Goal: Transaction & Acquisition: Purchase product/service

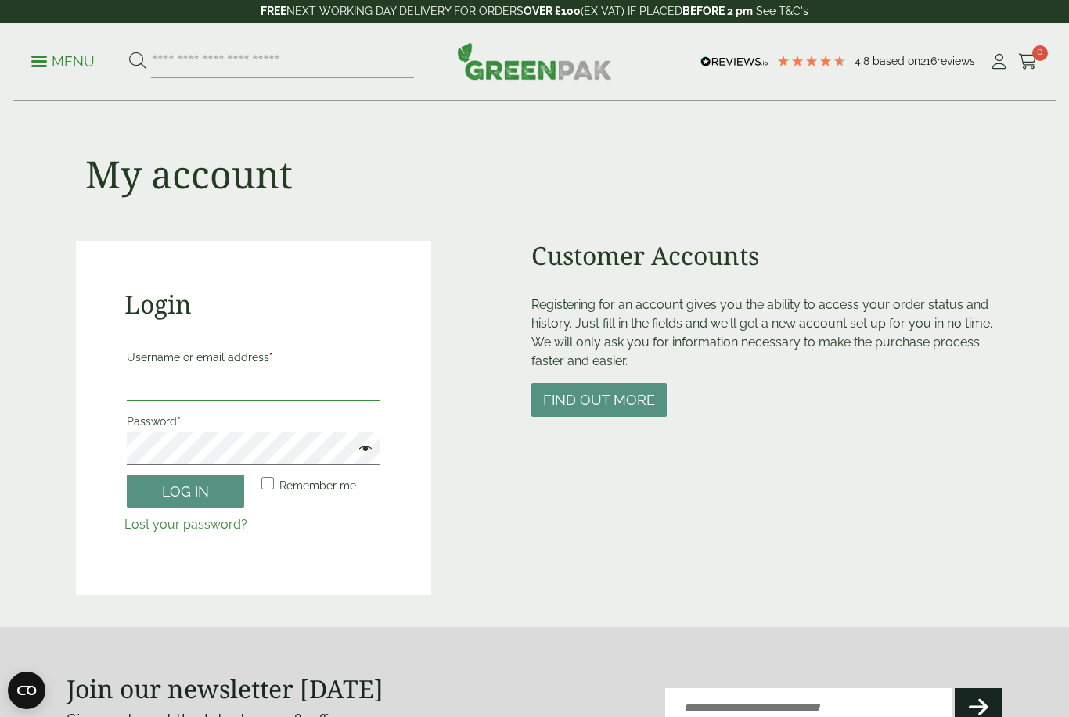
type input "**********"
click at [185, 490] on button "Log in" at bounding box center [185, 492] width 117 height 34
click at [171, 493] on button "Log in" at bounding box center [185, 492] width 117 height 34
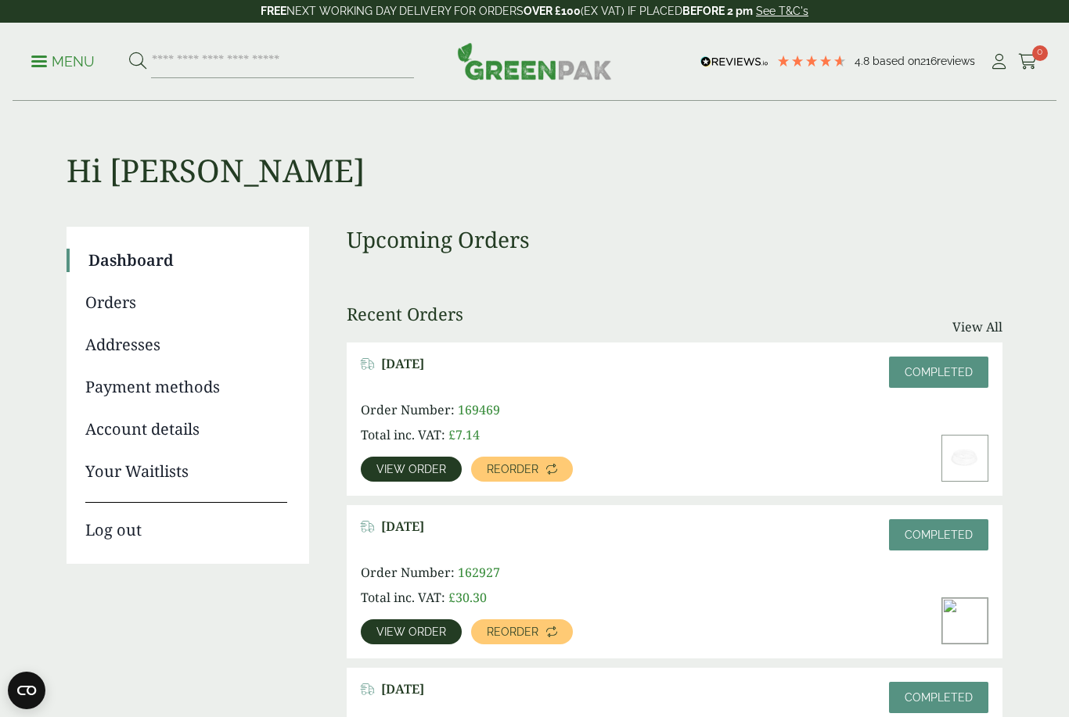
click at [38, 58] on p "Menu" at bounding box center [62, 61] width 63 height 19
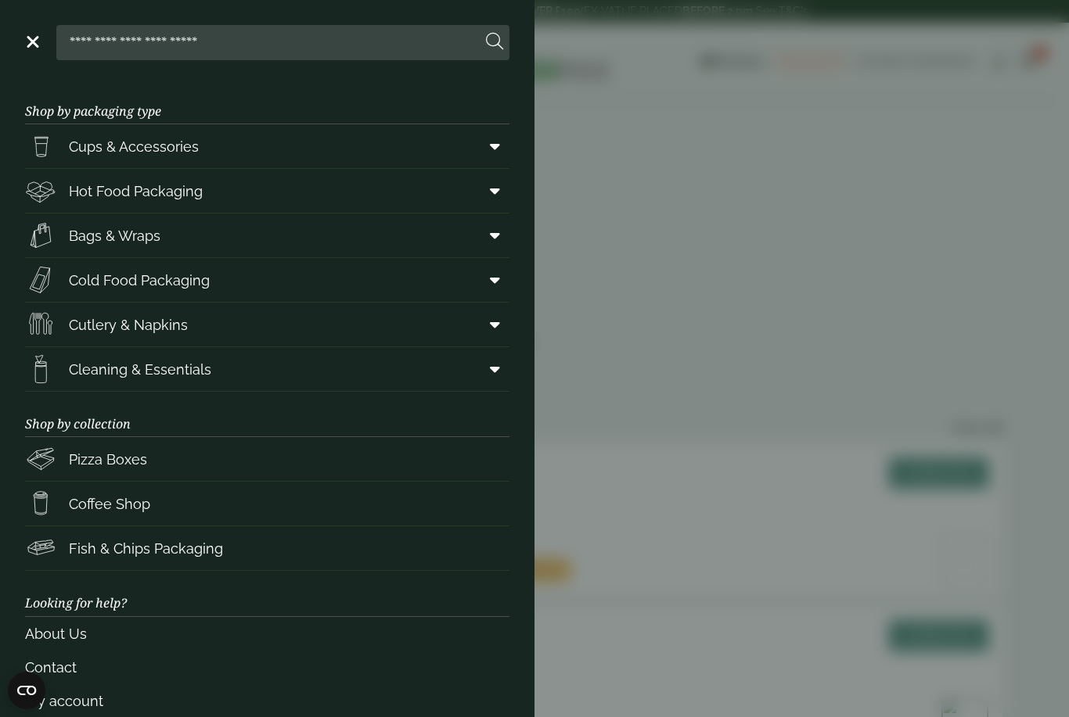
click at [492, 145] on icon at bounding box center [495, 146] width 10 height 16
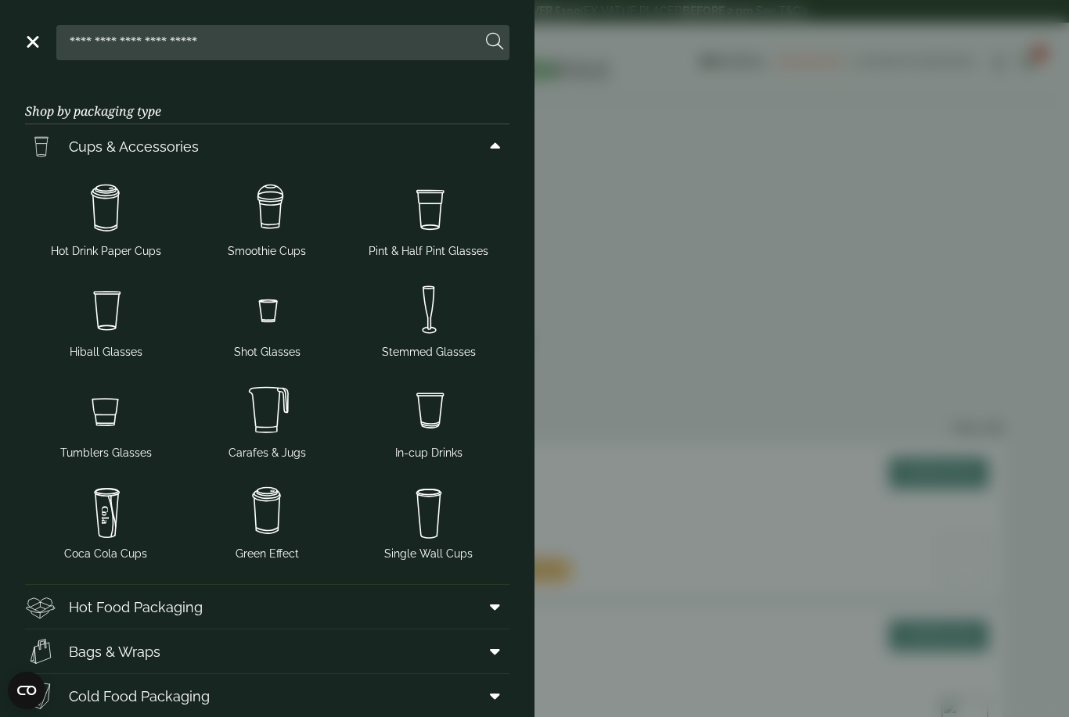
click at [270, 236] on img at bounding box center [266, 209] width 149 height 63
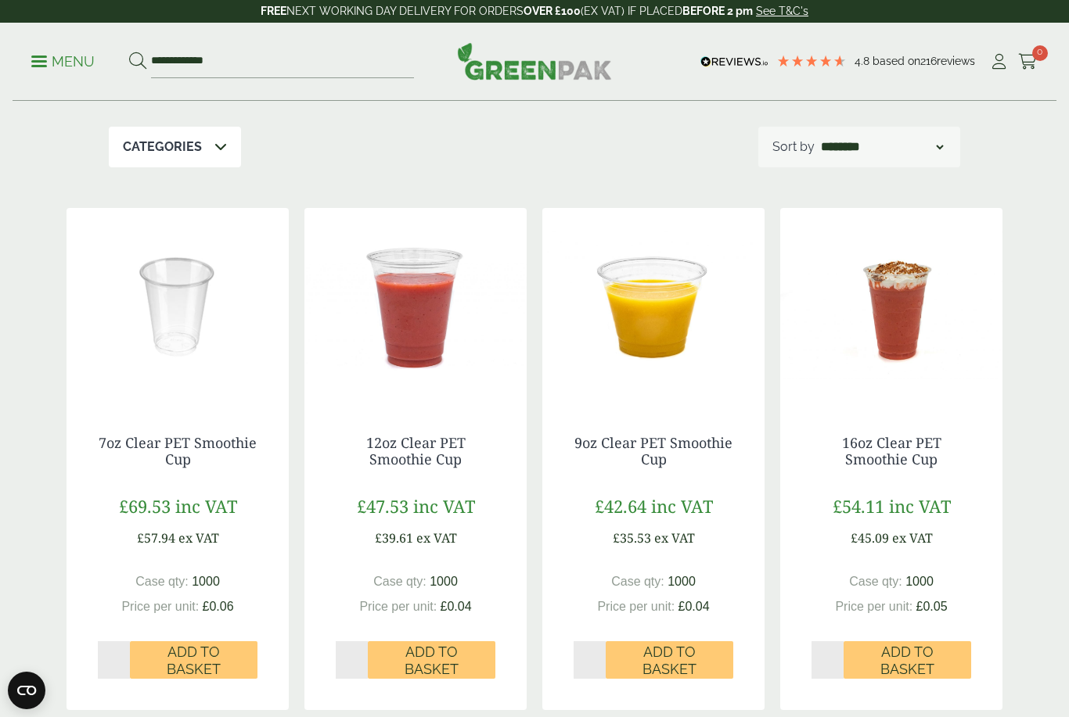
scroll to position [256, 0]
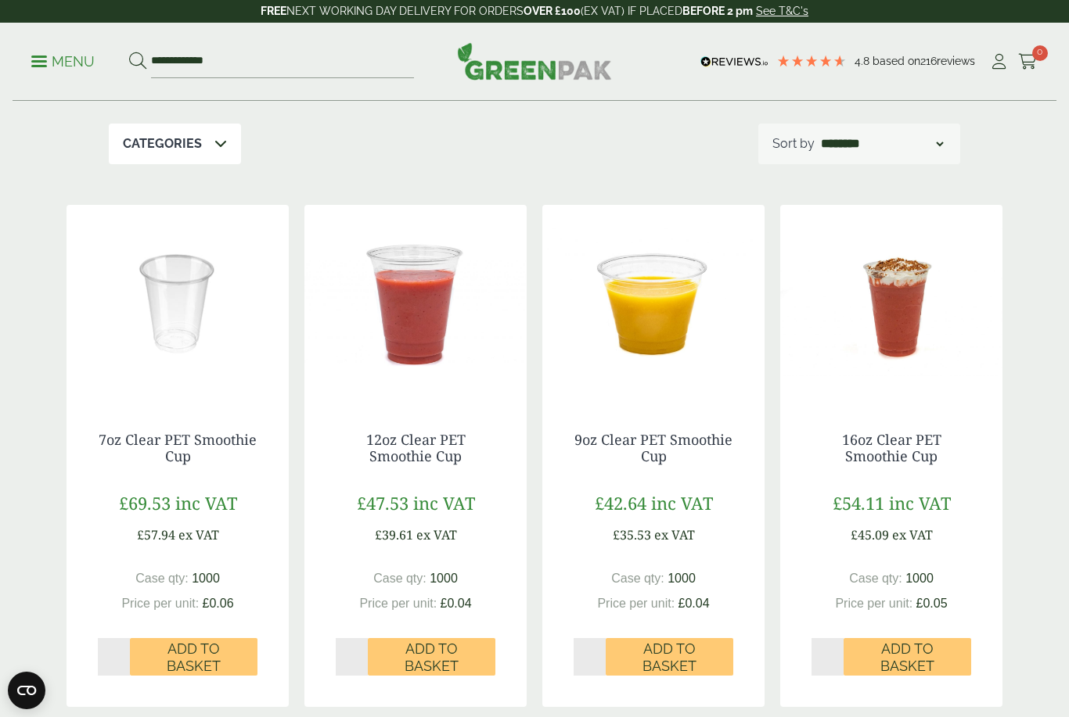
click at [671, 368] on img at bounding box center [653, 303] width 222 height 196
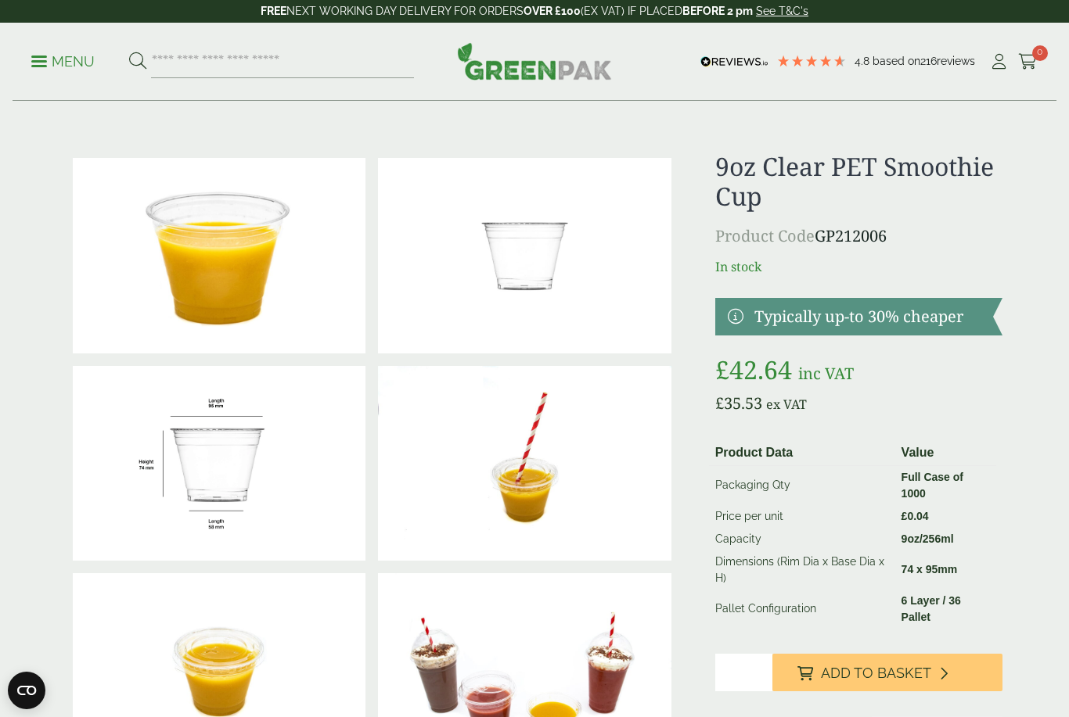
click at [994, 69] on icon at bounding box center [999, 62] width 20 height 16
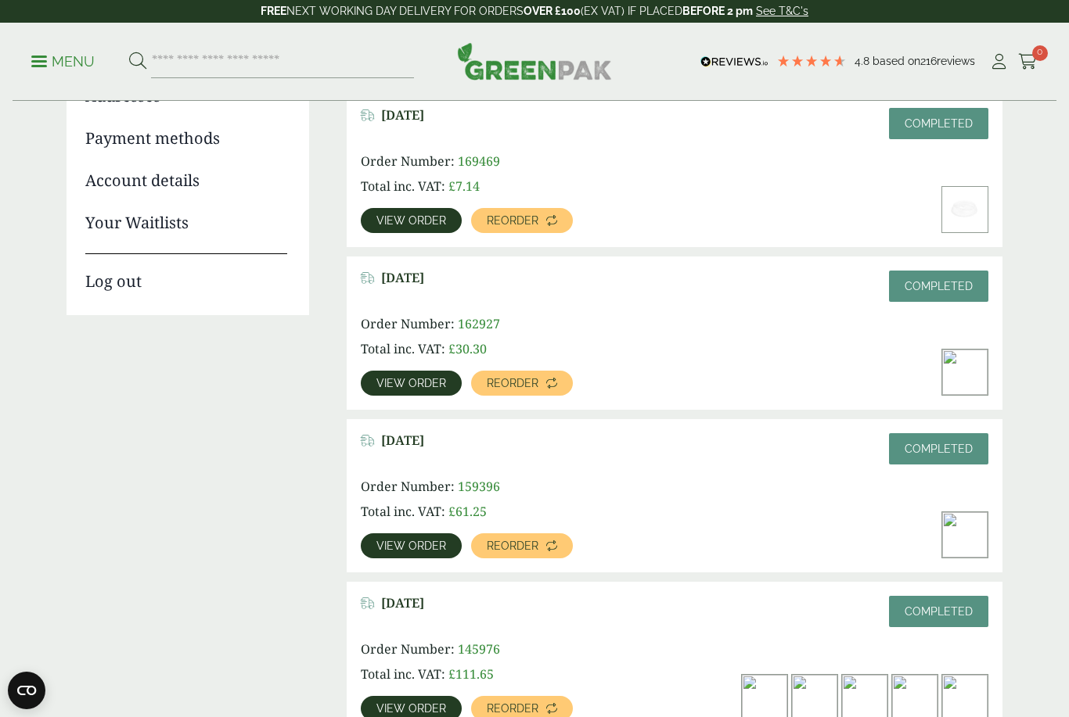
scroll to position [249, 0]
click at [419, 541] on span "View order" at bounding box center [411, 546] width 70 height 11
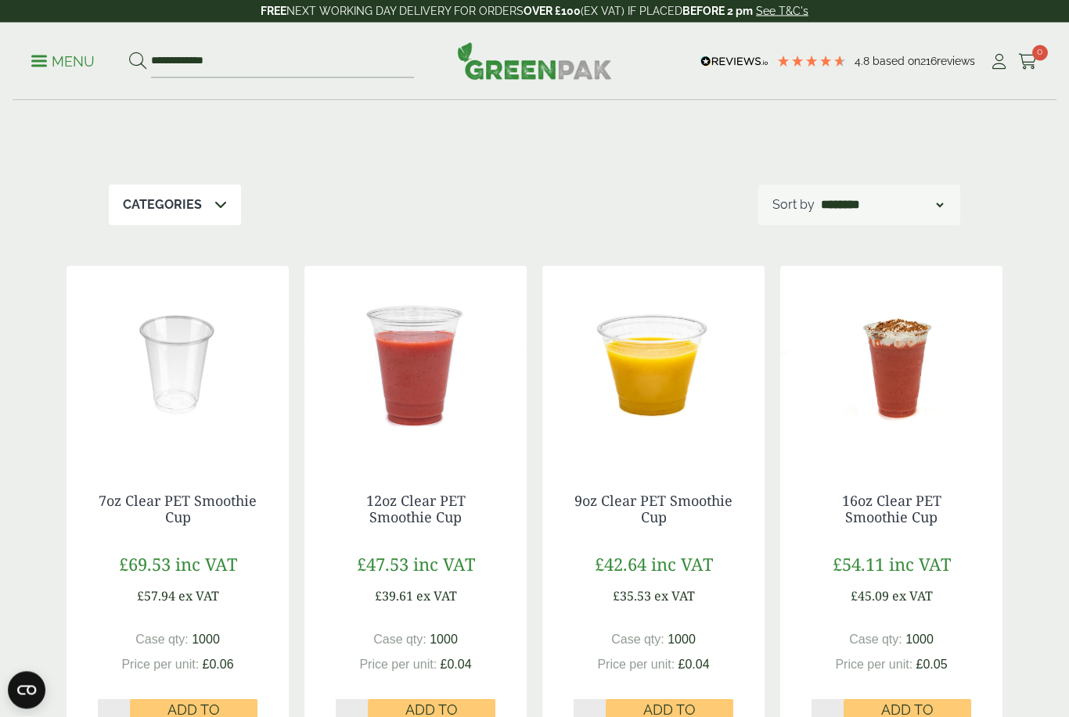
scroll to position [197, 0]
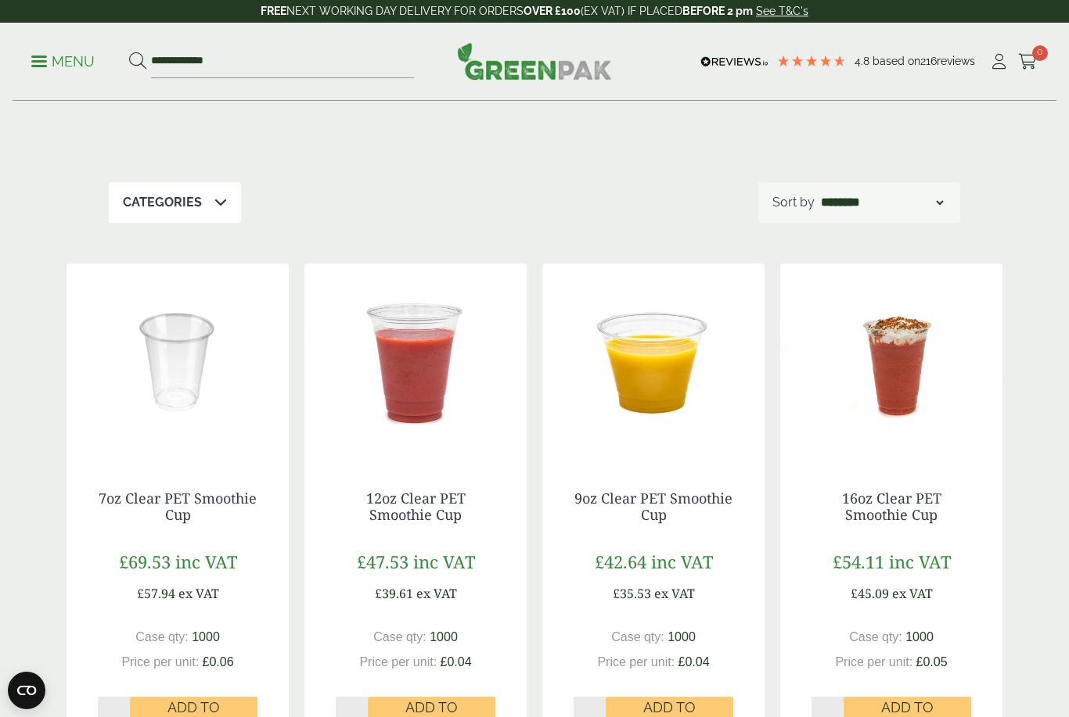
click at [477, 611] on div "12oz Clear PET Smoothie Cup £47.53 inc VAT £39.61 ex VAT Case qty: 1000 Price p…" at bounding box center [415, 612] width 222 height 307
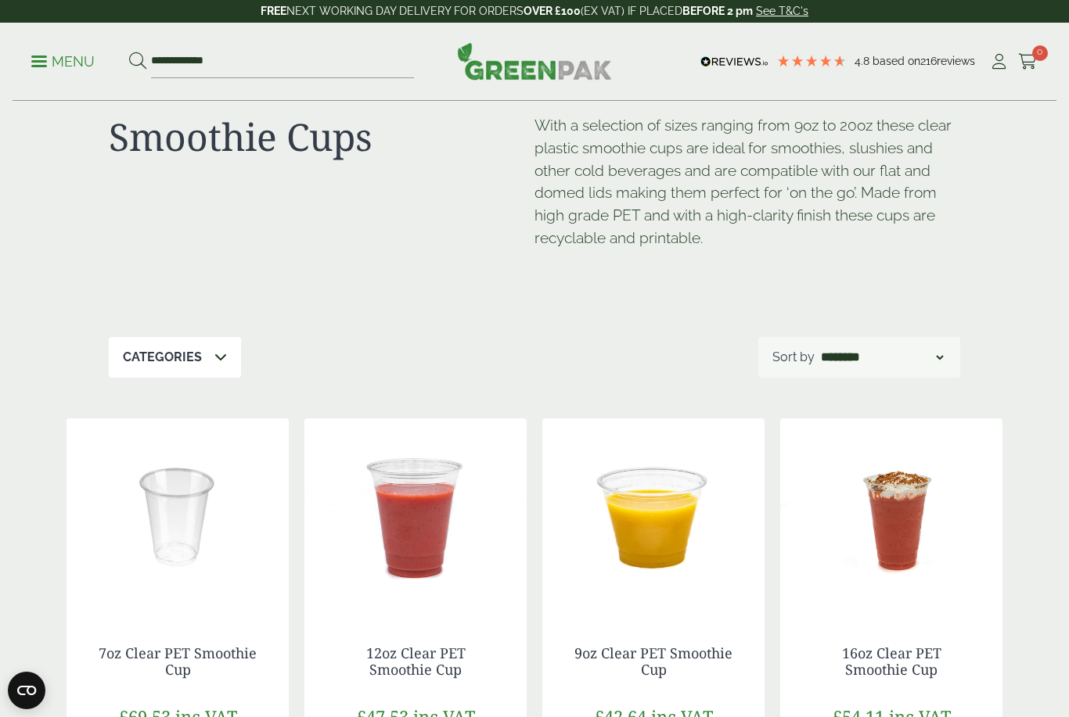
scroll to position [0, 0]
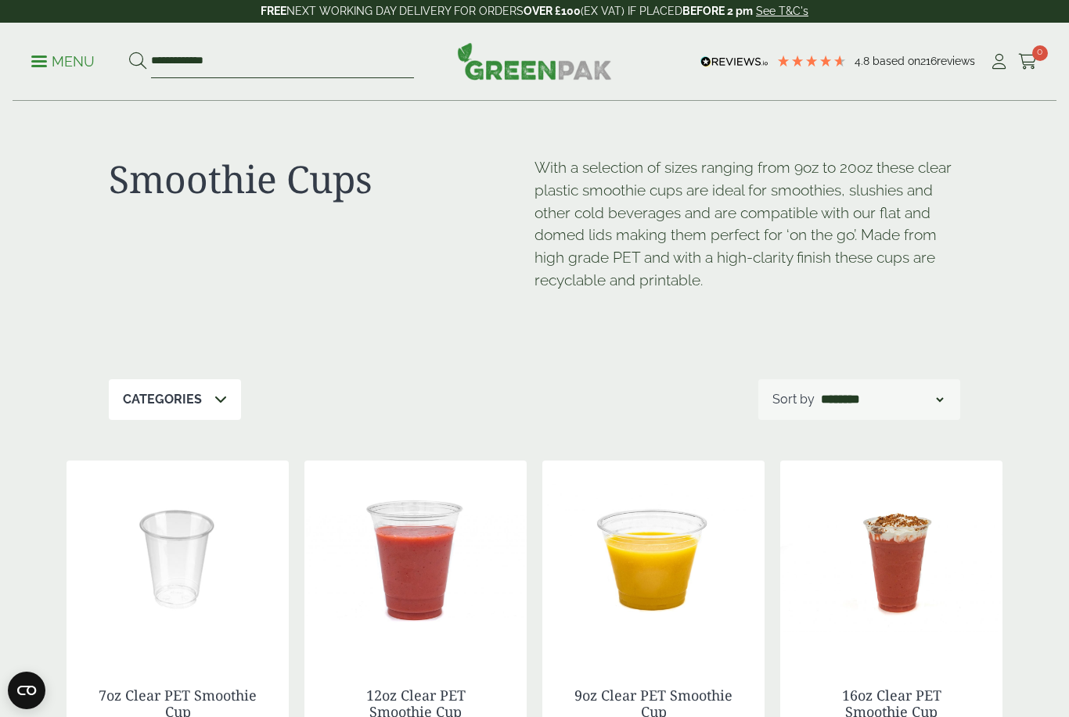
click at [187, 55] on input "**********" at bounding box center [282, 61] width 263 height 33
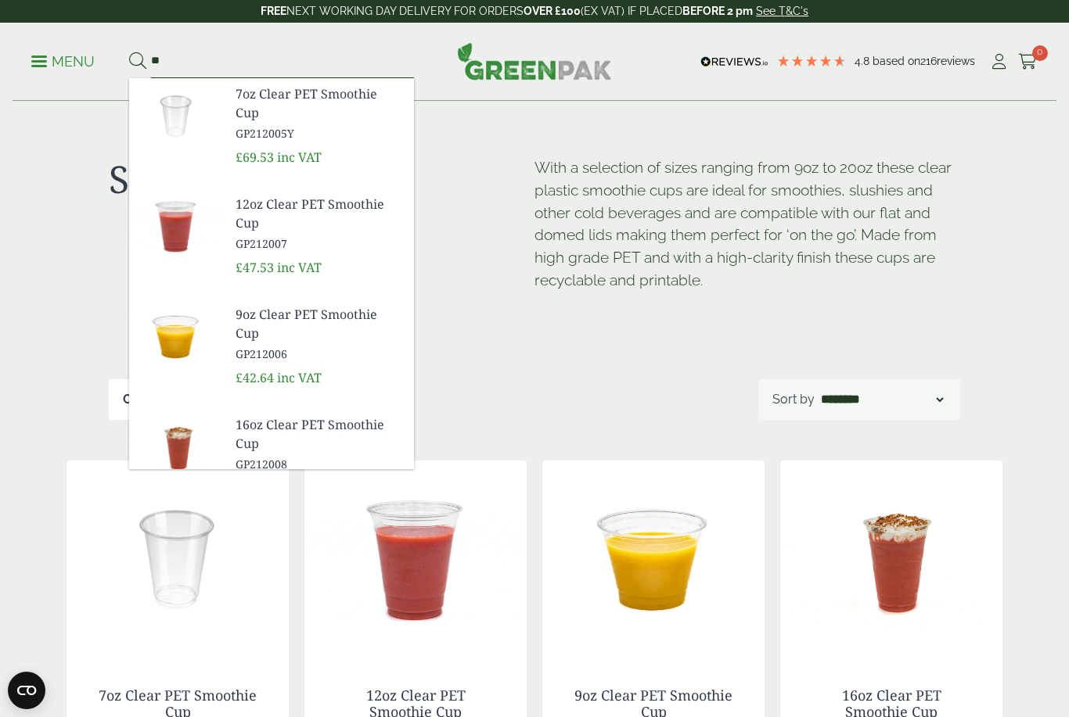
type input "*"
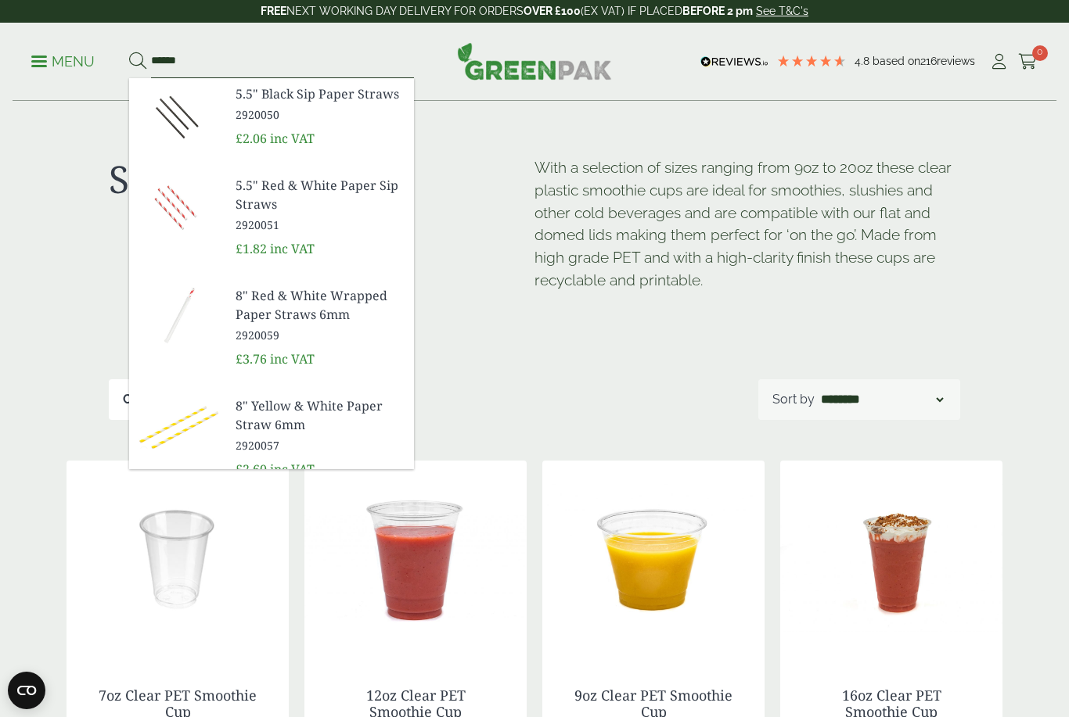
type input "******"
click at [137, 61] on button at bounding box center [137, 62] width 17 height 20
